Goal: Information Seeking & Learning: Learn about a topic

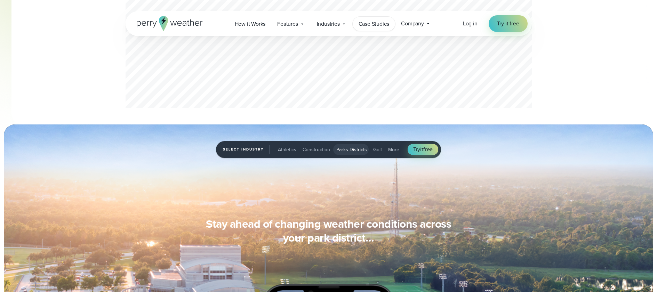
click at [372, 30] on link "Case Studies" at bounding box center [374, 24] width 43 height 14
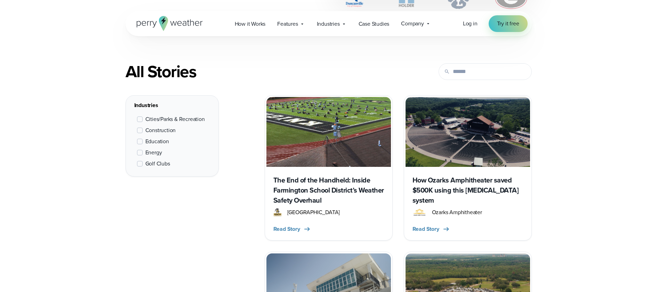
scroll to position [253, 0]
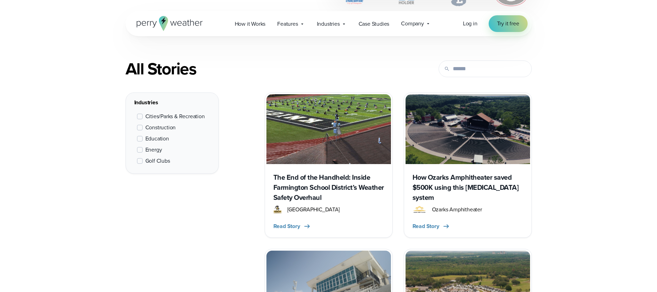
click at [140, 115] on span at bounding box center [140, 117] width 6 height 6
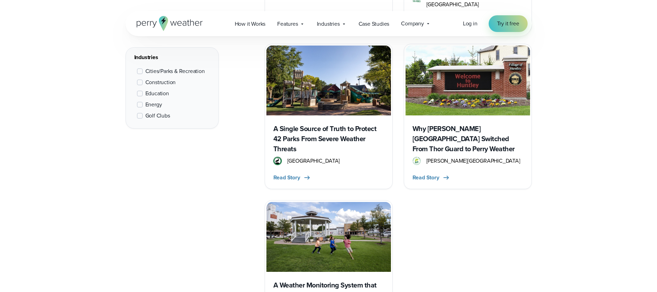
scroll to position [631, 0]
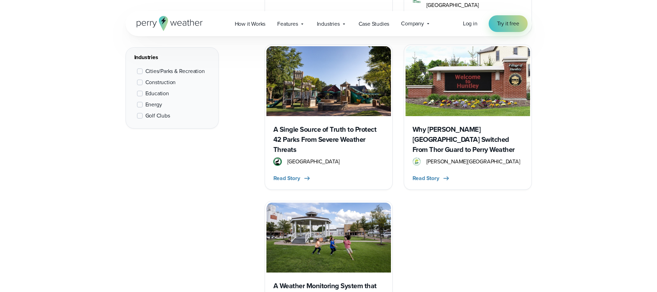
click at [336, 125] on h3 "A Single Source of Truth to Protect 42 Parks From Severe Weather Threats" at bounding box center [328, 140] width 111 height 30
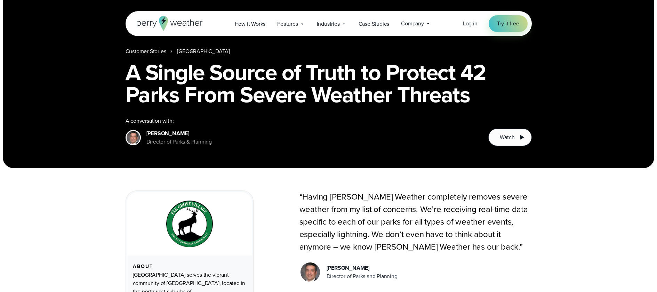
scroll to position [227, 0]
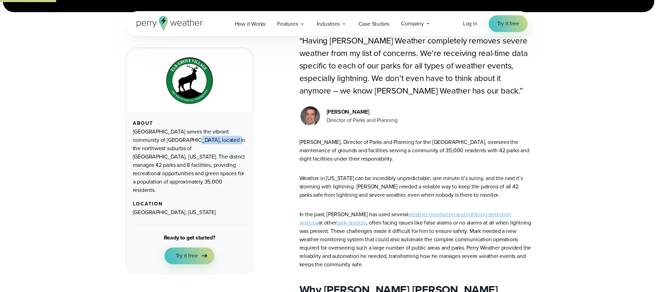
drag, startPoint x: 166, startPoint y: 141, endPoint x: 206, endPoint y: 139, distance: 39.3
click at [206, 139] on div "Elk Grove Park District serves the vibrant community of Elk Grove Village, loca…" at bounding box center [189, 161] width 113 height 67
copy div "[GEOGRAPHIC_DATA]"
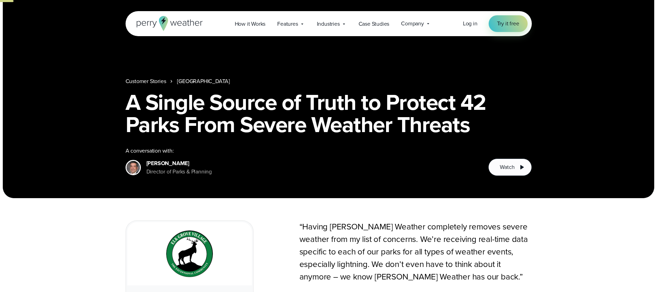
scroll to position [0, 0]
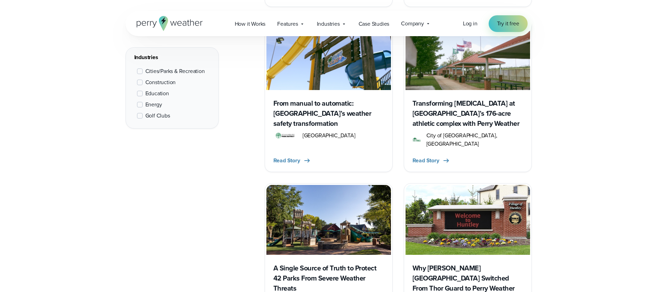
scroll to position [485, 0]
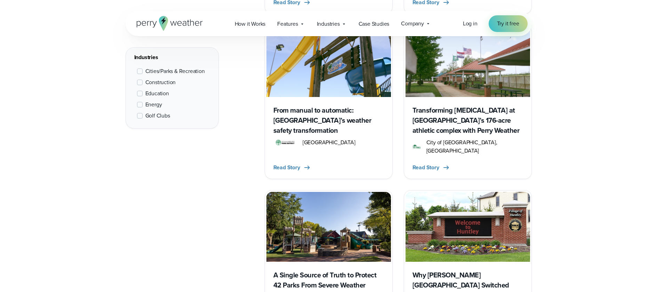
click at [316, 113] on h3 "From manual to automatic: [GEOGRAPHIC_DATA]’s weather safety transformation" at bounding box center [328, 120] width 111 height 30
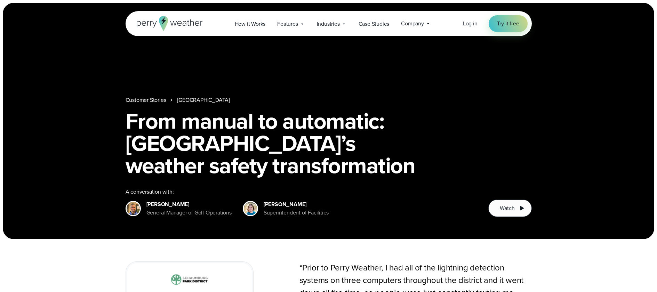
click at [144, 25] on icon at bounding box center [170, 23] width 66 height 15
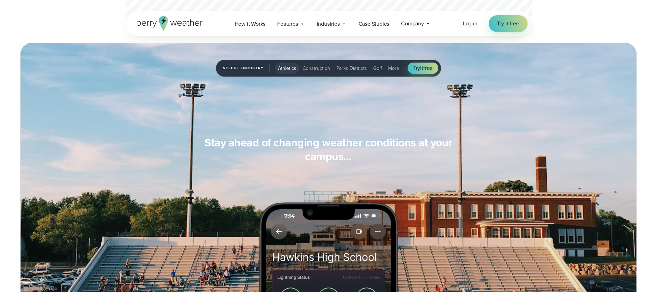
scroll to position [533, 0]
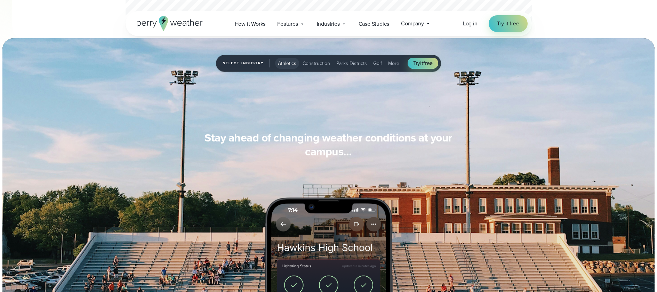
click at [361, 68] on button "Parks Districts" at bounding box center [352, 63] width 36 height 11
